Goal: Task Accomplishment & Management: Manage account settings

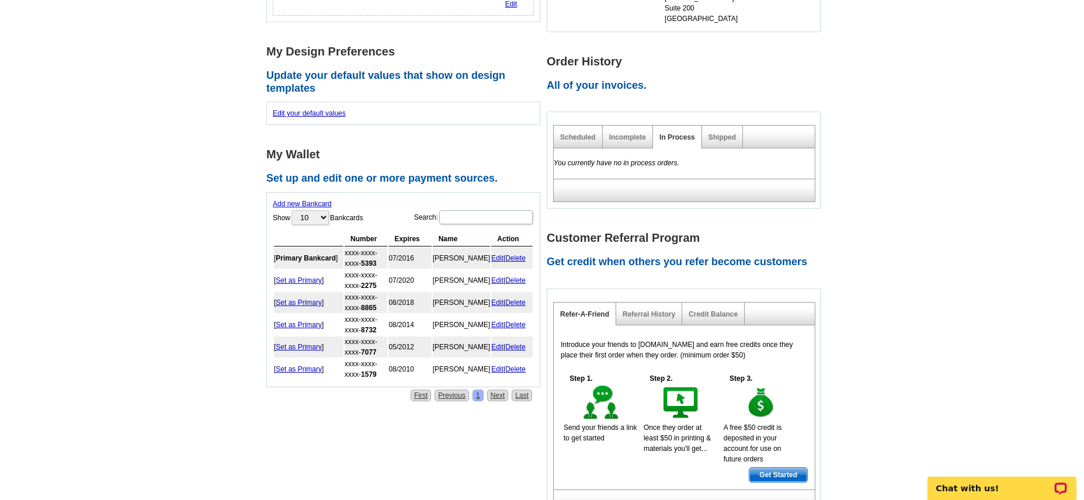
scroll to position [467, 0]
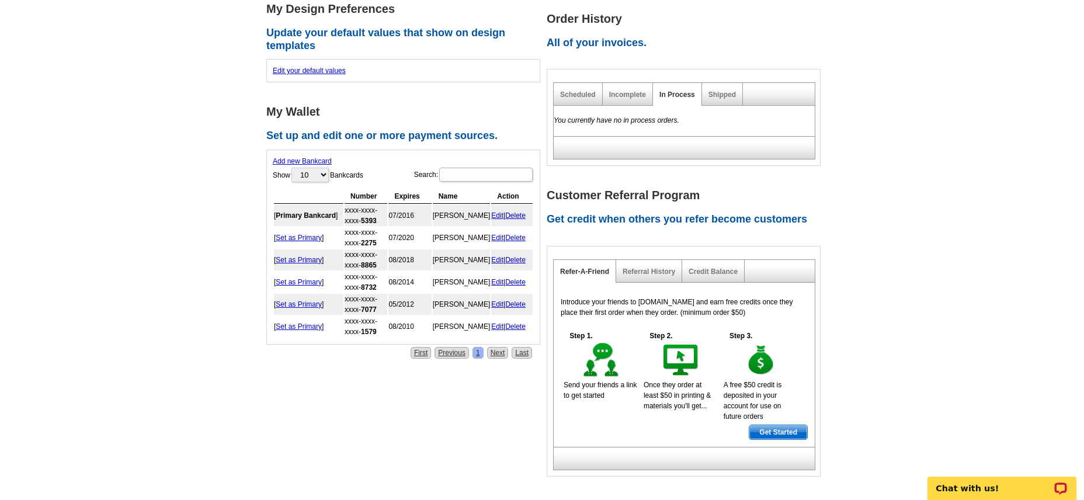
click at [523, 211] on link "Delete" at bounding box center [515, 215] width 20 height 8
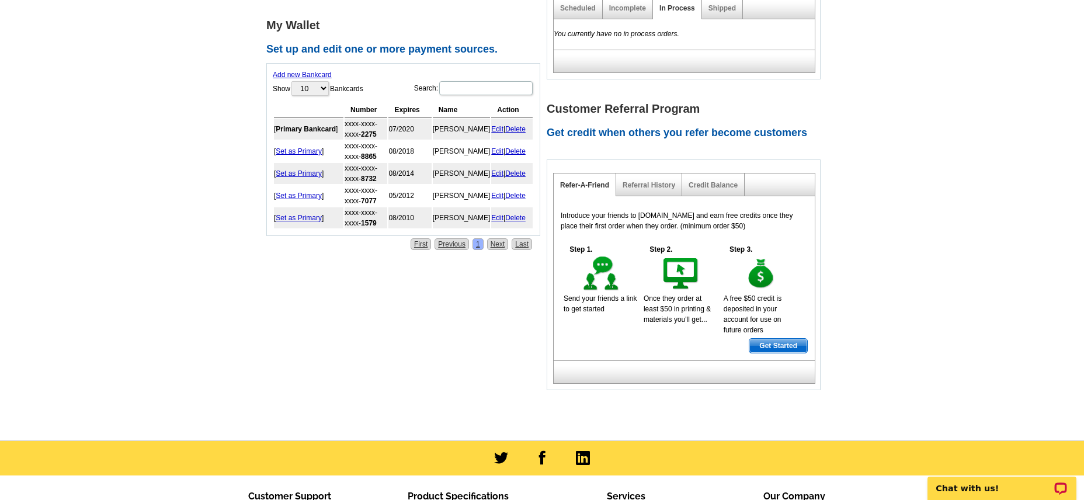
click at [516, 214] on link "Delete" at bounding box center [515, 218] width 20 height 8
click at [517, 192] on link "Delete" at bounding box center [515, 196] width 20 height 8
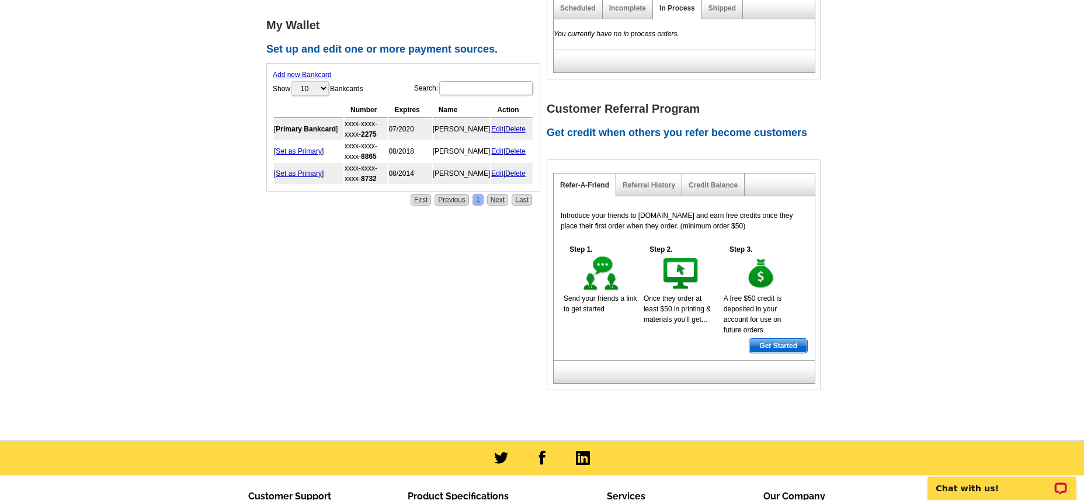
click at [521, 169] on link "Delete" at bounding box center [515, 173] width 20 height 8
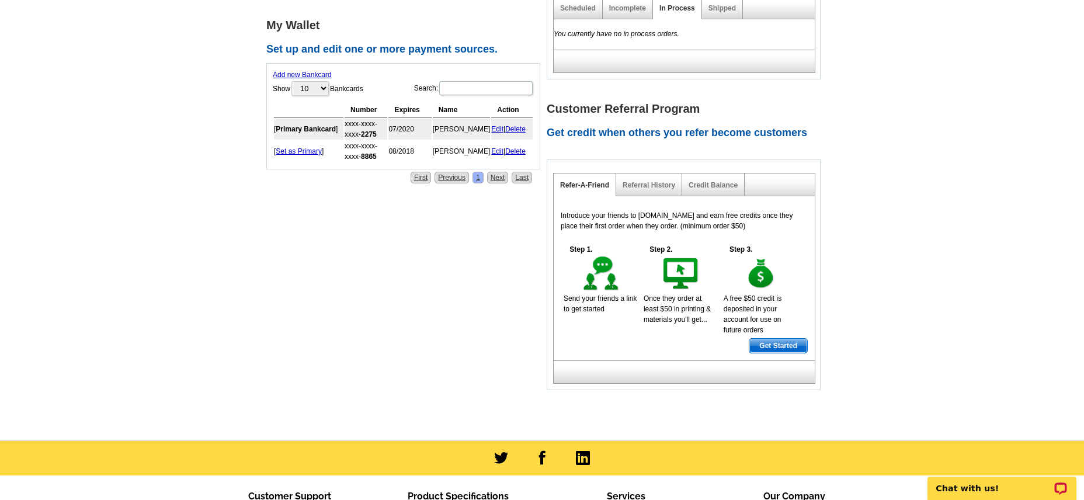
click at [516, 147] on link "Delete" at bounding box center [515, 151] width 20 height 8
click at [519, 125] on link "Delete" at bounding box center [515, 129] width 20 height 8
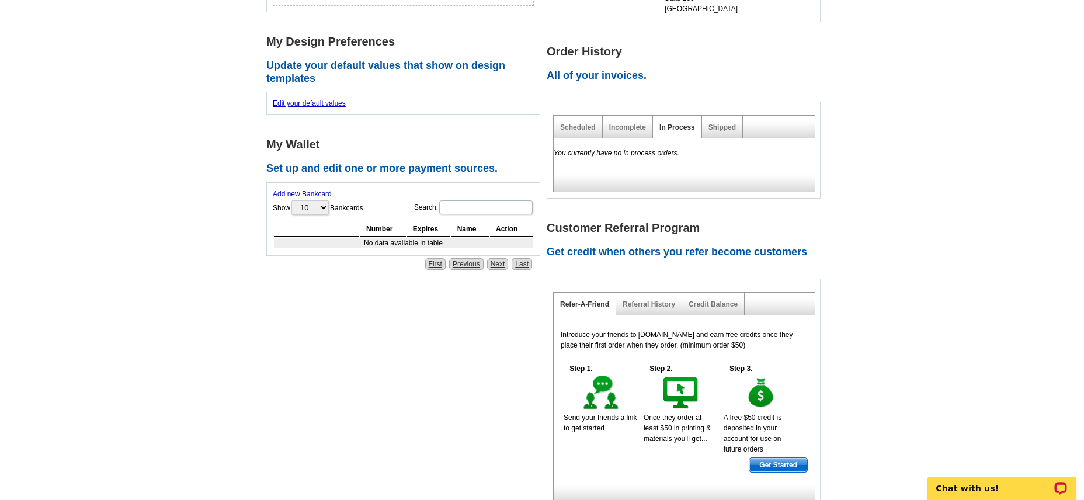
scroll to position [311, 0]
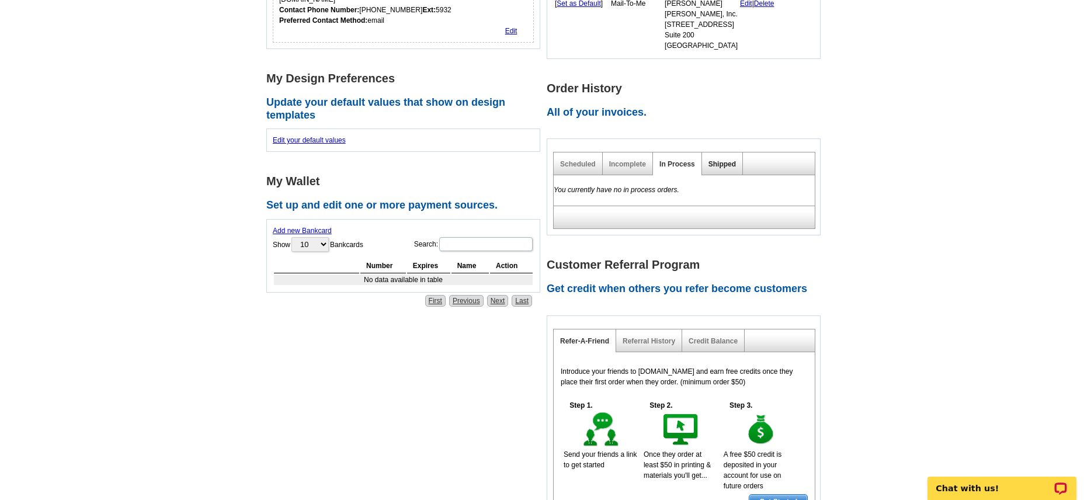
click at [716, 166] on link "Shipped" at bounding box center [721, 164] width 27 height 8
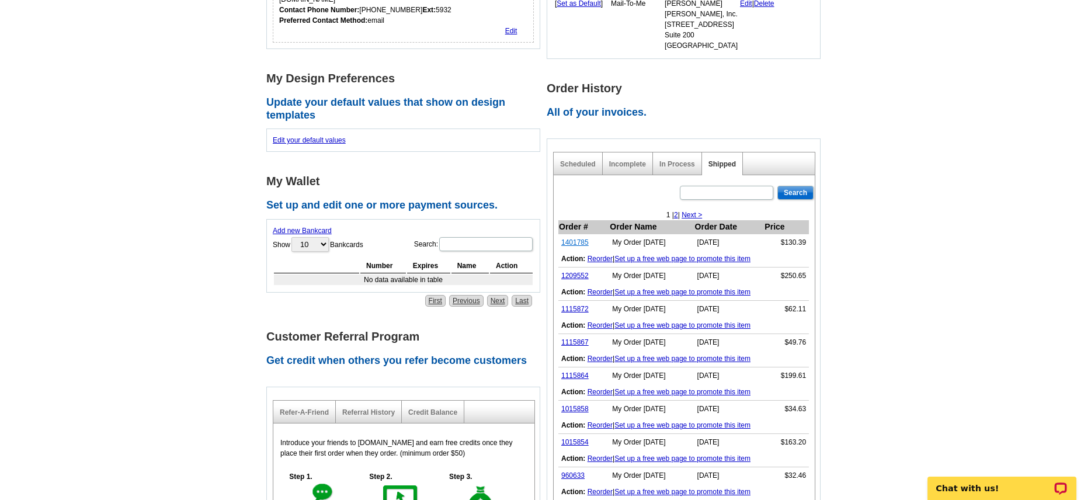
click at [577, 244] on link "1401785" at bounding box center [574, 242] width 27 height 8
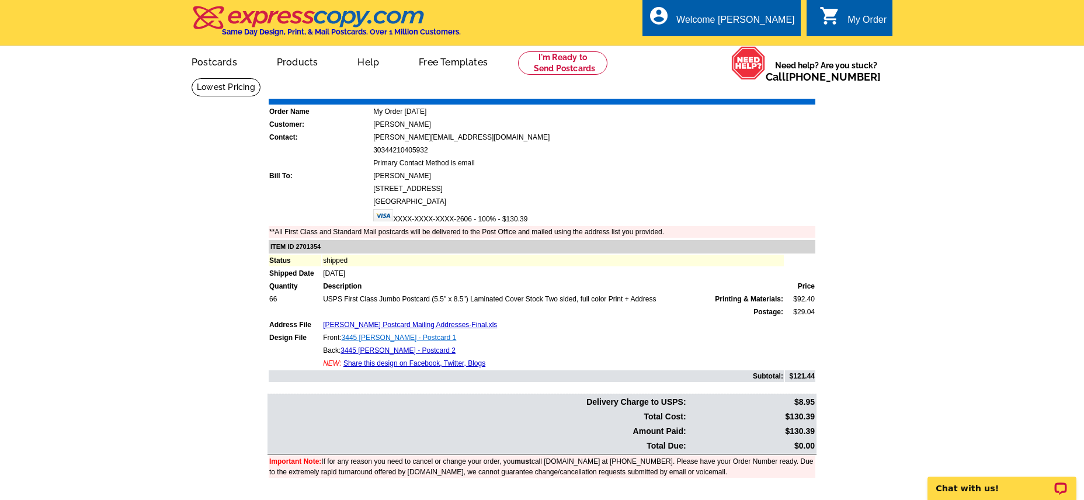
click at [404, 341] on link "3445 Penrose - Postcard 1" at bounding box center [399, 337] width 115 height 8
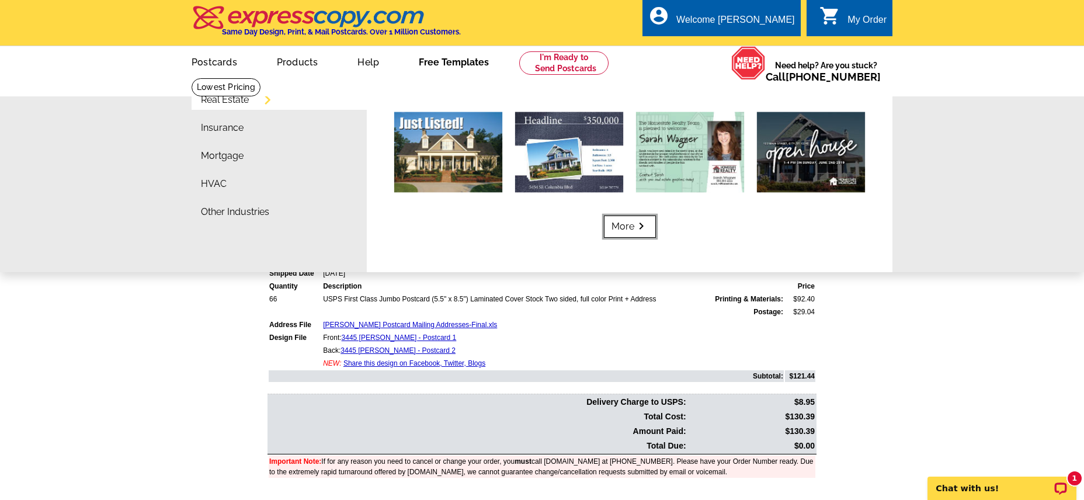
click at [625, 224] on link "More keyboard_arrow_right" at bounding box center [630, 226] width 52 height 22
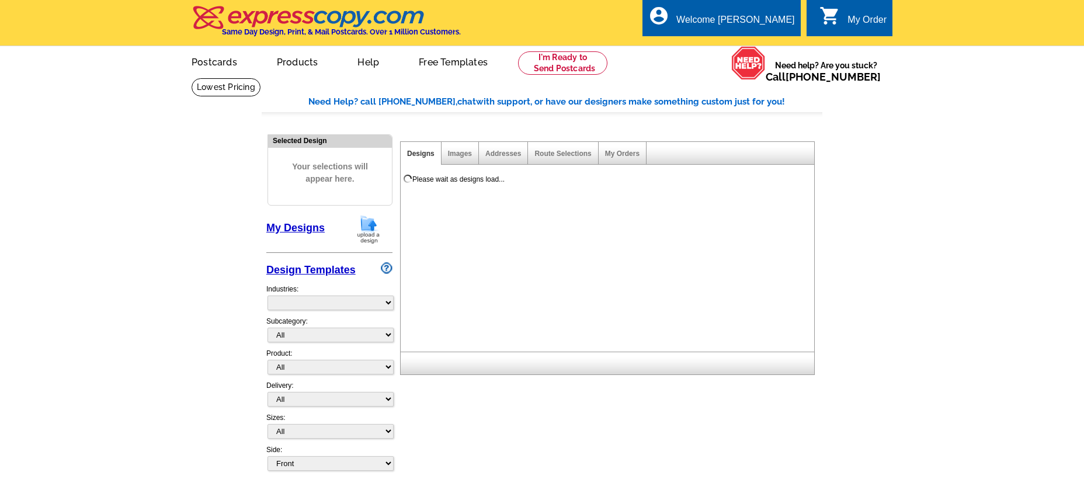
select select "785"
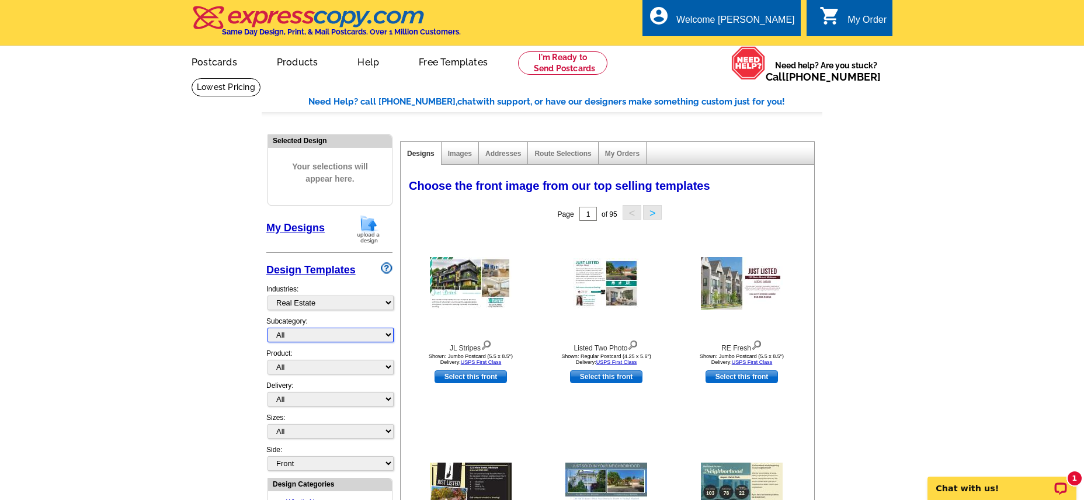
click at [388, 336] on select "All RE/MAX® Referrals Keller Williams® Berkshire Hathaway Home Services Century…" at bounding box center [330, 335] width 126 height 15
select select "790"
click at [267, 328] on select "All RE/MAX® Referrals Keller Williams® Berkshire Hathaway Home Services Century…" at bounding box center [330, 335] width 126 height 15
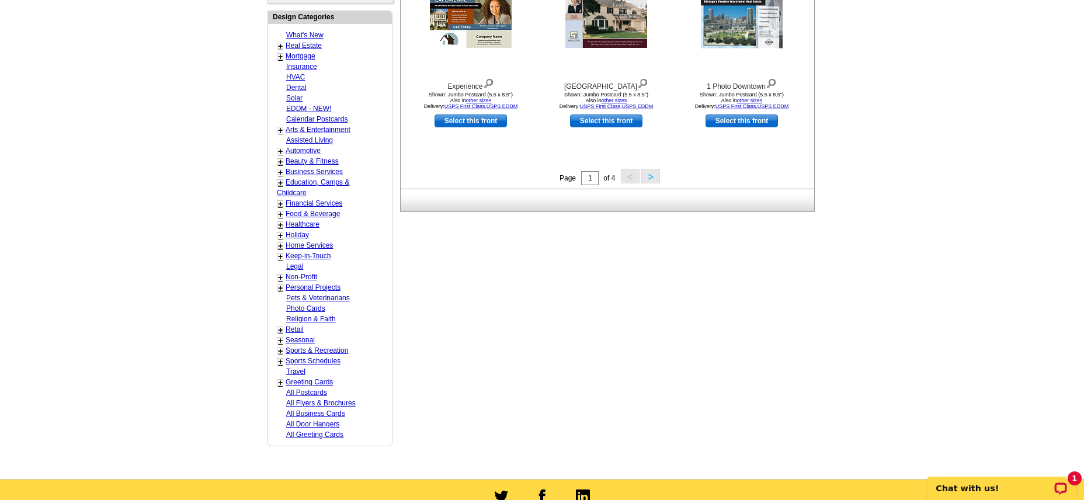
scroll to position [311, 0]
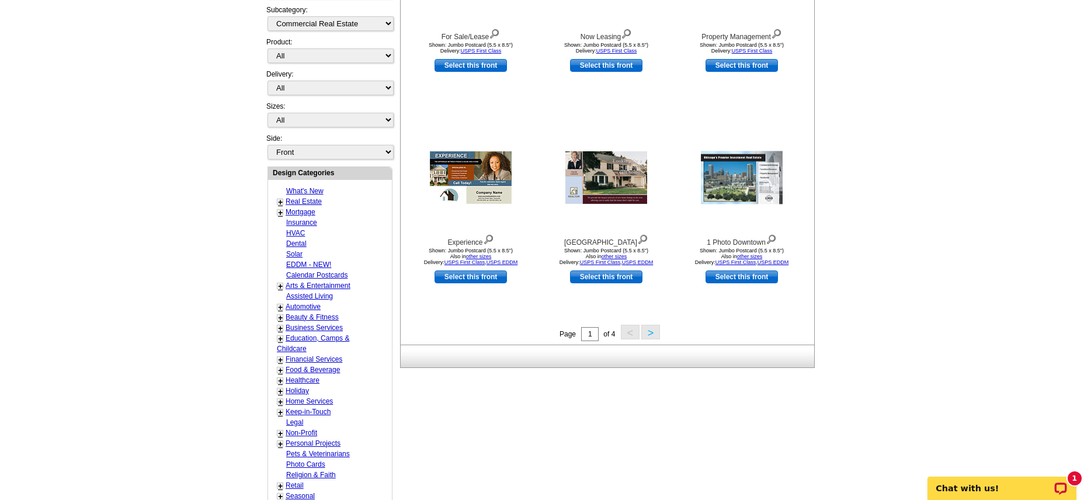
click at [653, 333] on button ">" at bounding box center [650, 332] width 19 height 15
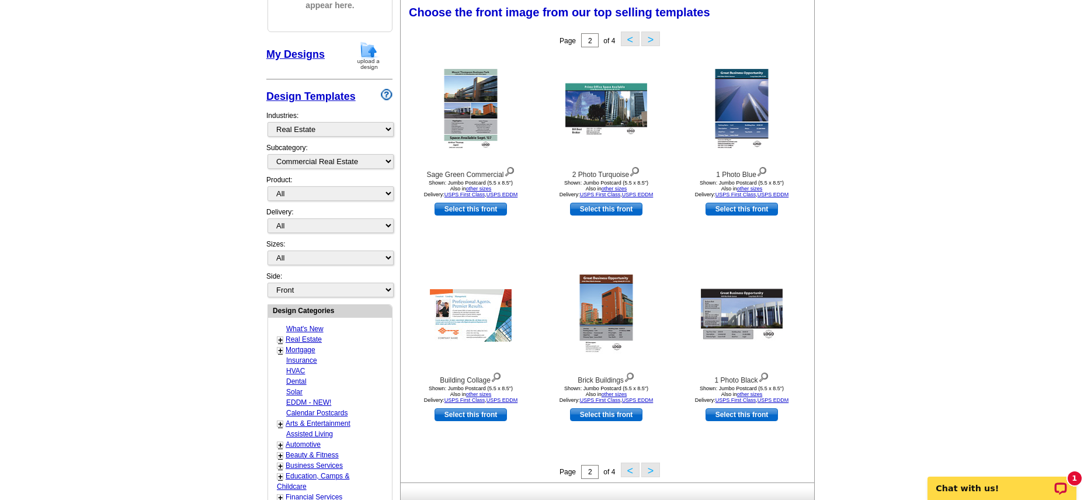
scroll to position [173, 0]
click at [651, 470] on button ">" at bounding box center [650, 470] width 19 height 15
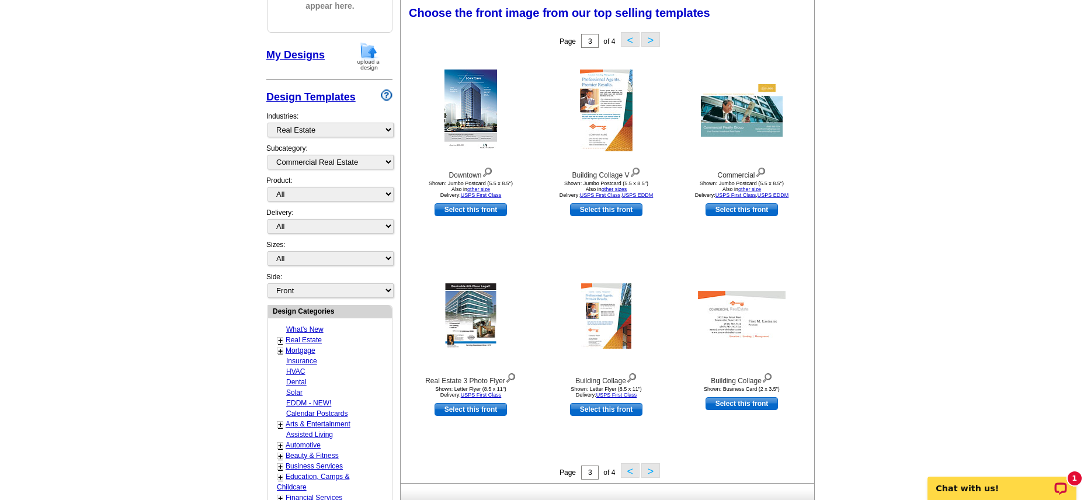
click at [651, 469] on button ">" at bounding box center [650, 470] width 19 height 15
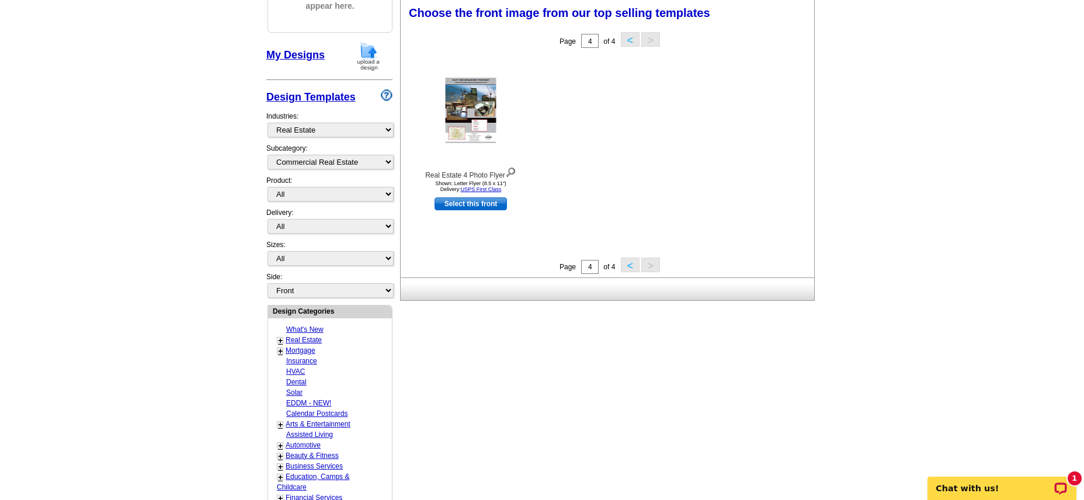
scroll to position [18, 0]
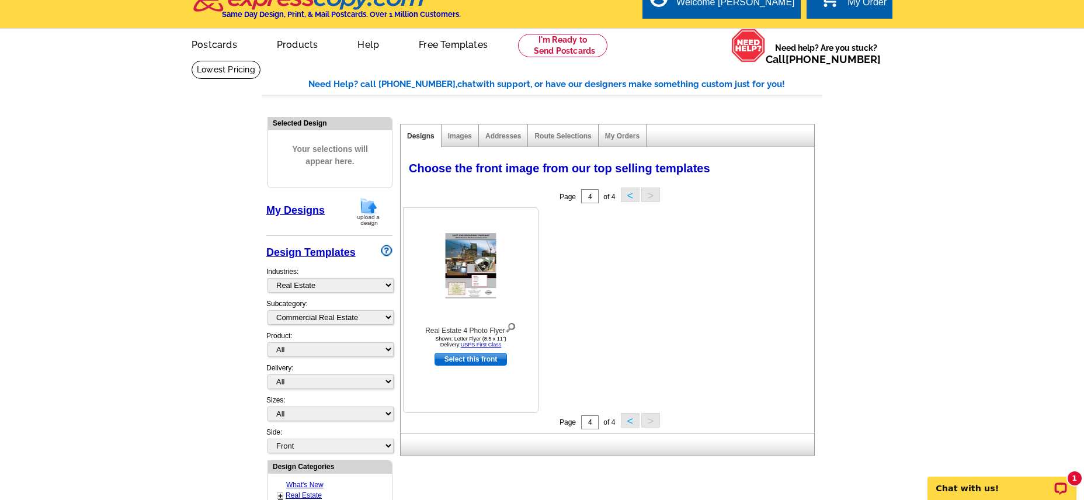
click at [512, 329] on img at bounding box center [510, 326] width 11 height 13
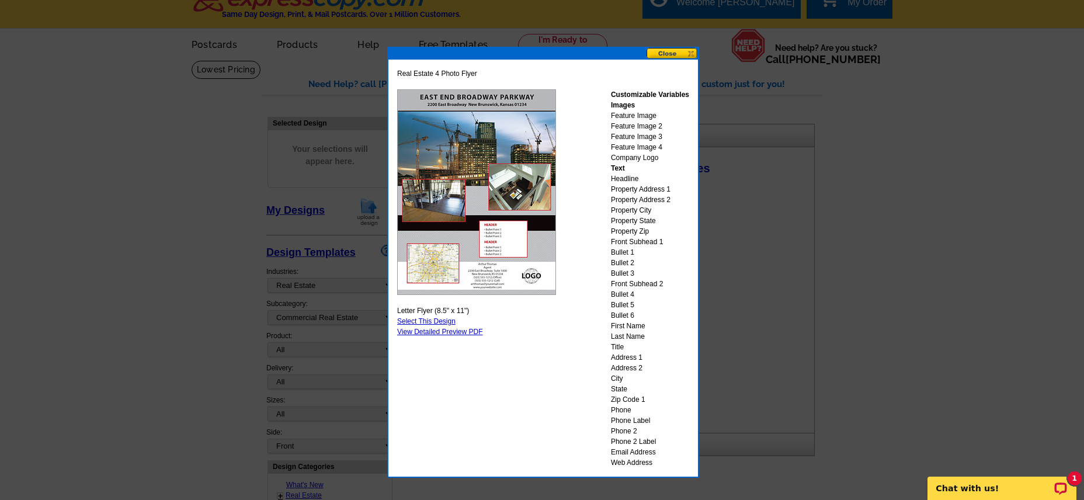
click at [646, 118] on div "Customizable Variables Images Feature Image Feature Image 2 Feature Image 3 Fea…" at bounding box center [650, 278] width 78 height 378
click at [674, 46] on div at bounding box center [542, 240] width 1084 height 517
click at [674, 52] on button at bounding box center [671, 53] width 51 height 11
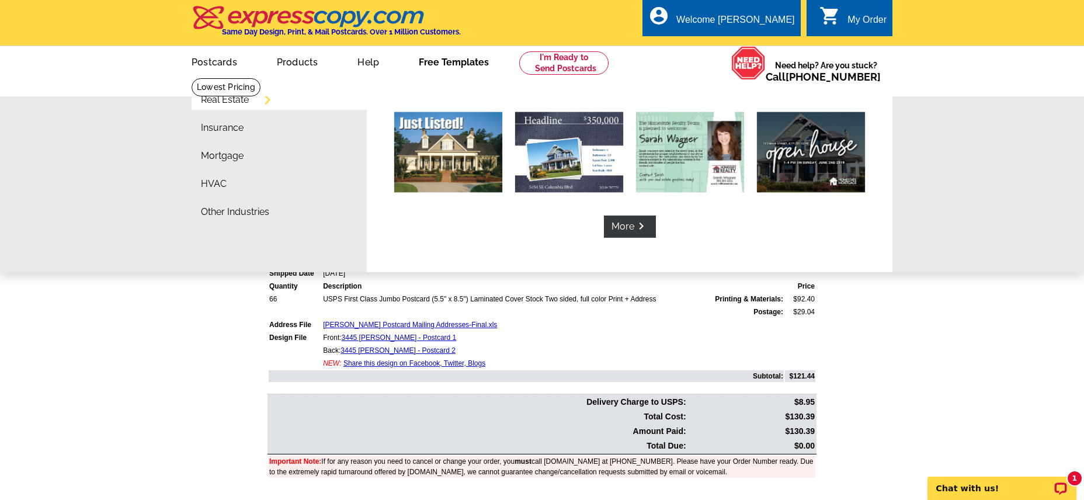
click at [231, 102] on link "Real Estate" at bounding box center [225, 99] width 48 height 9
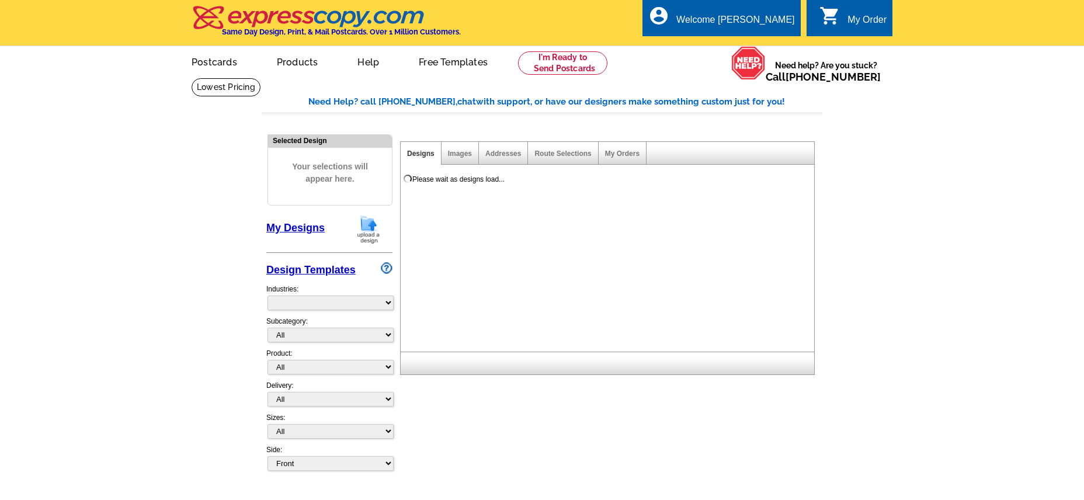
select select "785"
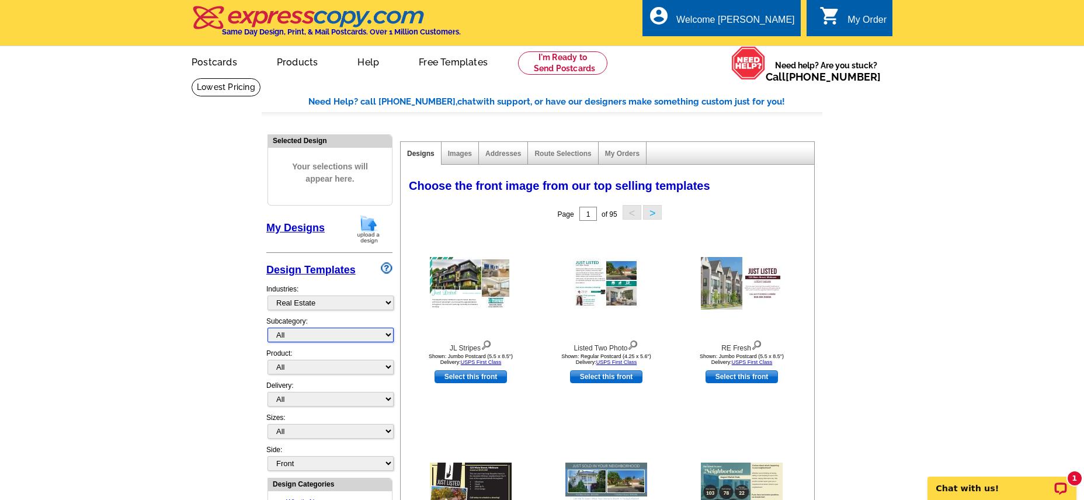
click at [390, 335] on select "All RE/MAX® Referrals [PERSON_NAME]® Berkshire Hathaway Home Services Century 2…" at bounding box center [330, 335] width 126 height 15
select select "790"
click at [267, 328] on select "All RE/MAX® Referrals [PERSON_NAME]® Berkshire Hathaway Home Services Century 2…" at bounding box center [330, 335] width 126 height 15
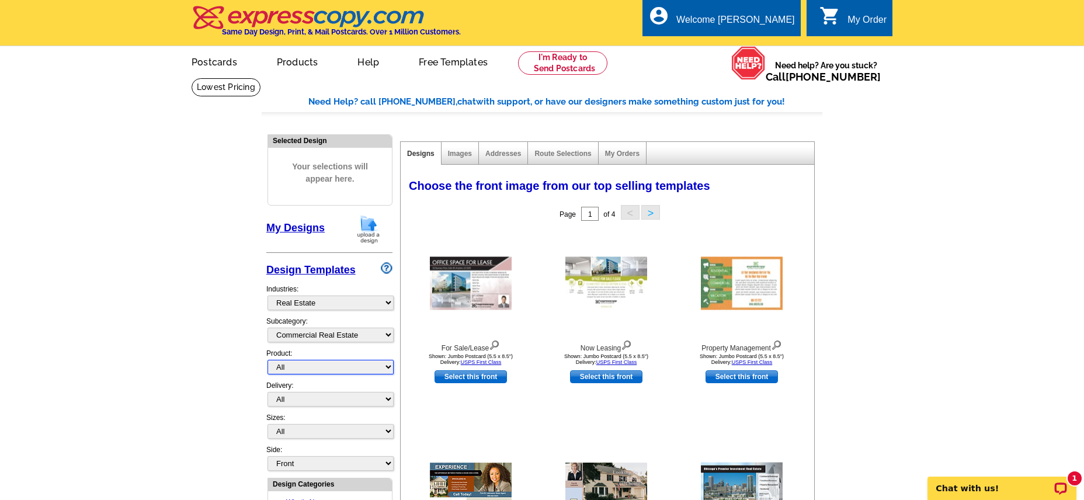
click at [388, 367] on select "All Postcards Letters and flyers Business Cards Door Hangers Greeting Cards" at bounding box center [330, 367] width 126 height 15
click at [267, 360] on select "All Postcards Letters and flyers Business Cards Door Hangers Greeting Cards" at bounding box center [330, 367] width 126 height 15
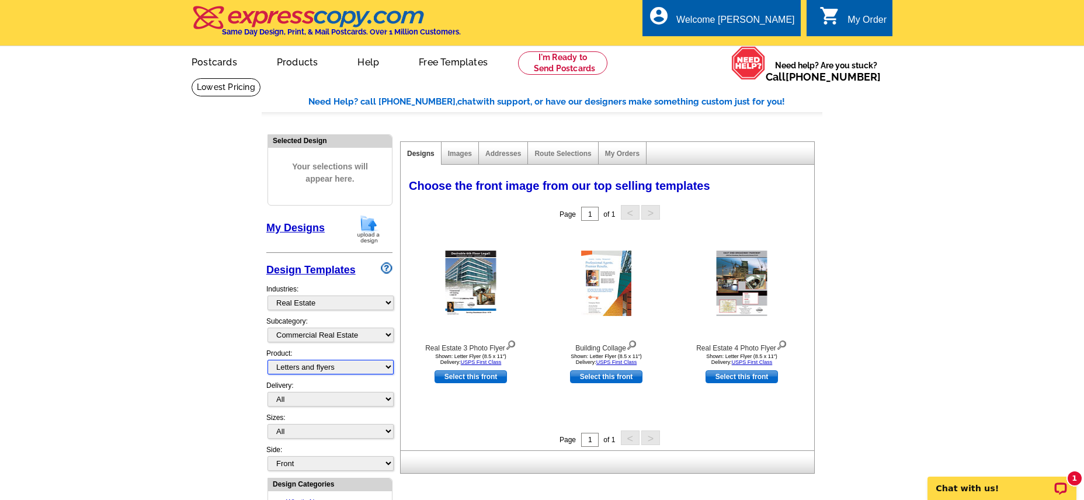
click at [391, 366] on select "All Postcards Letters and flyers Business Cards Door Hangers Greeting Cards" at bounding box center [330, 367] width 126 height 15
select select "1"
click at [267, 360] on select "All Postcards Letters and flyers Business Cards Door Hangers Greeting Cards" at bounding box center [330, 367] width 126 height 15
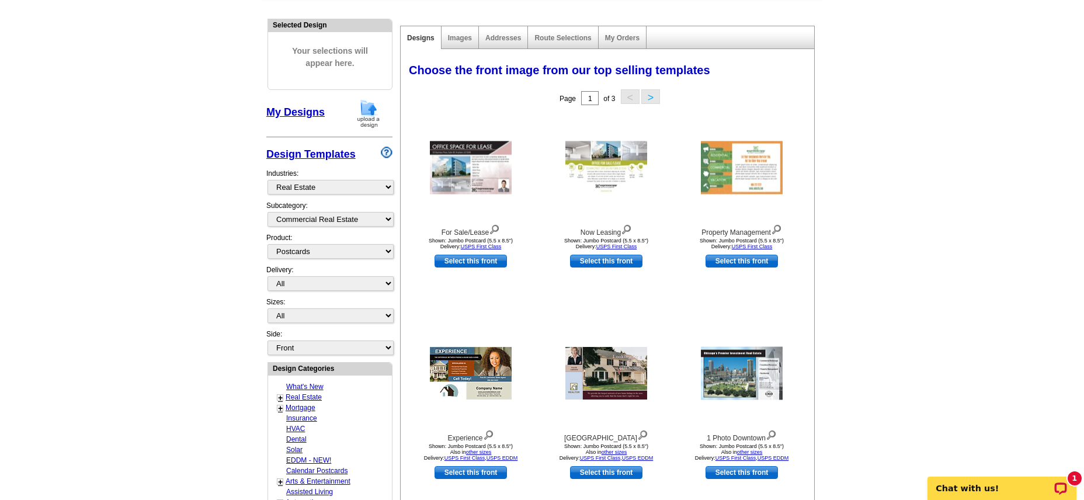
scroll to position [156, 0]
